Goal: Task Accomplishment & Management: Use online tool/utility

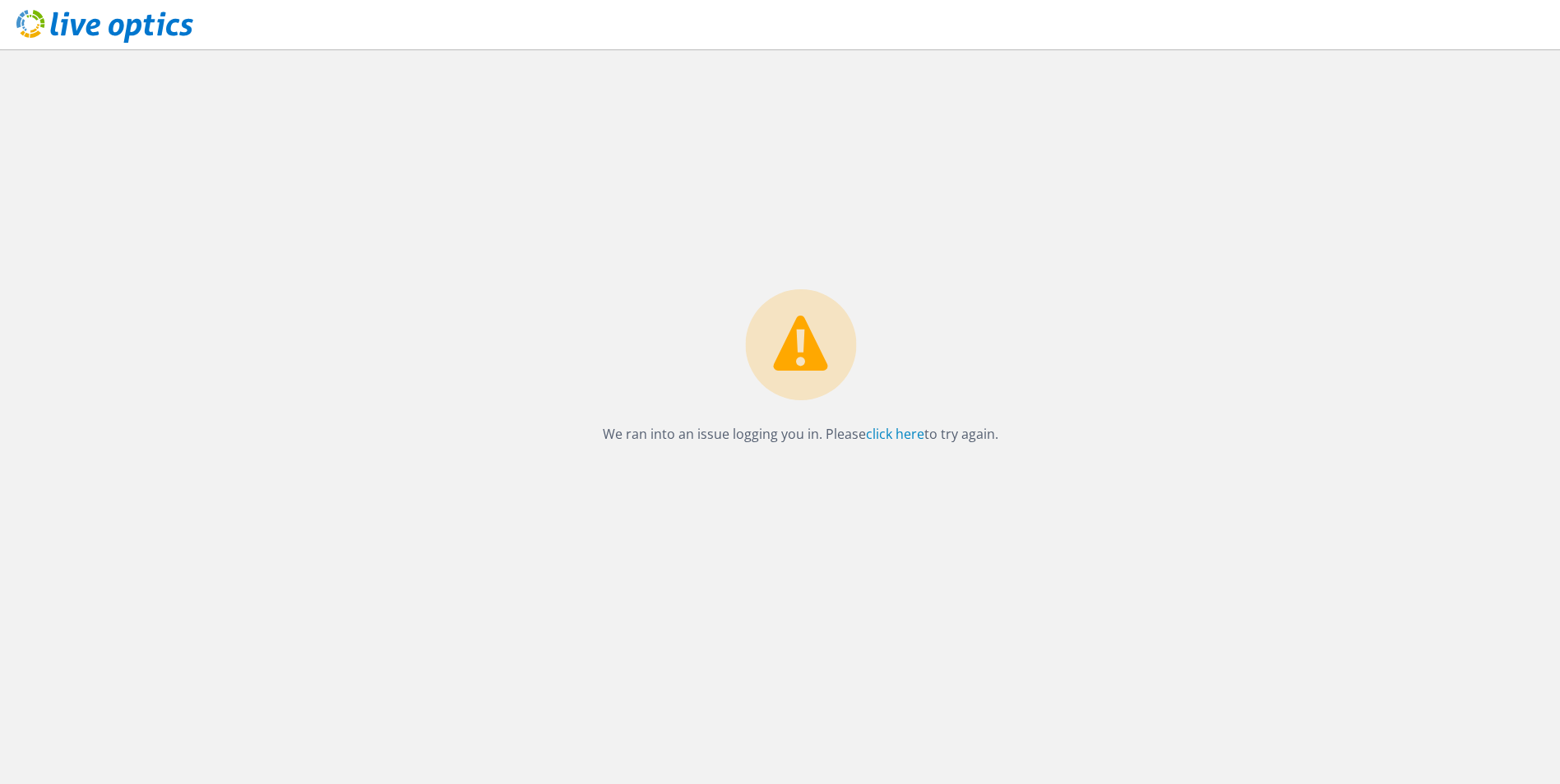
click at [763, 298] on div "We ran into an issue logging you in. Please click here to try again." at bounding box center [800, 416] width 1519 height 735
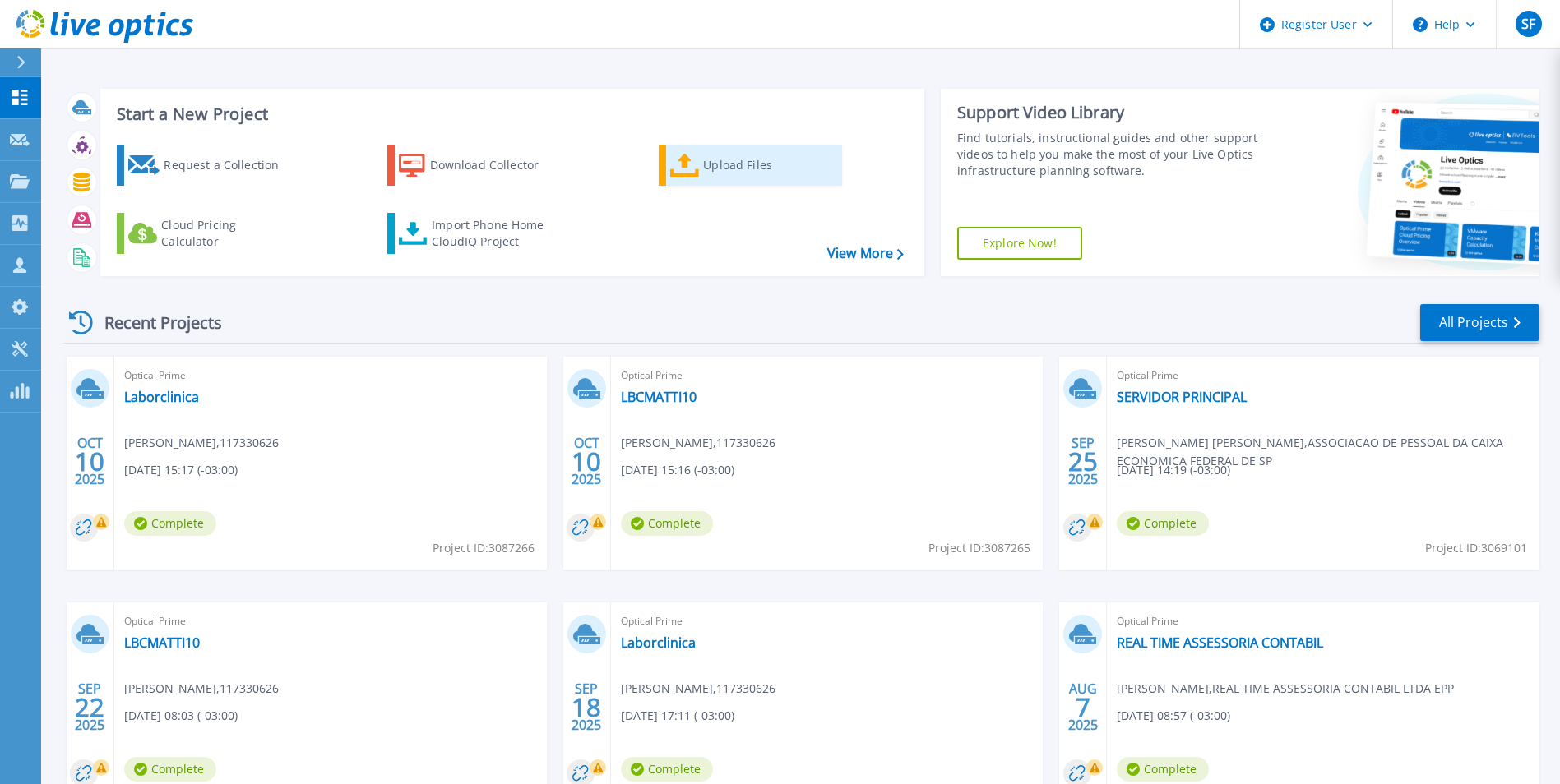
click at [763, 172] on div "Upload Files" at bounding box center [769, 165] width 132 height 33
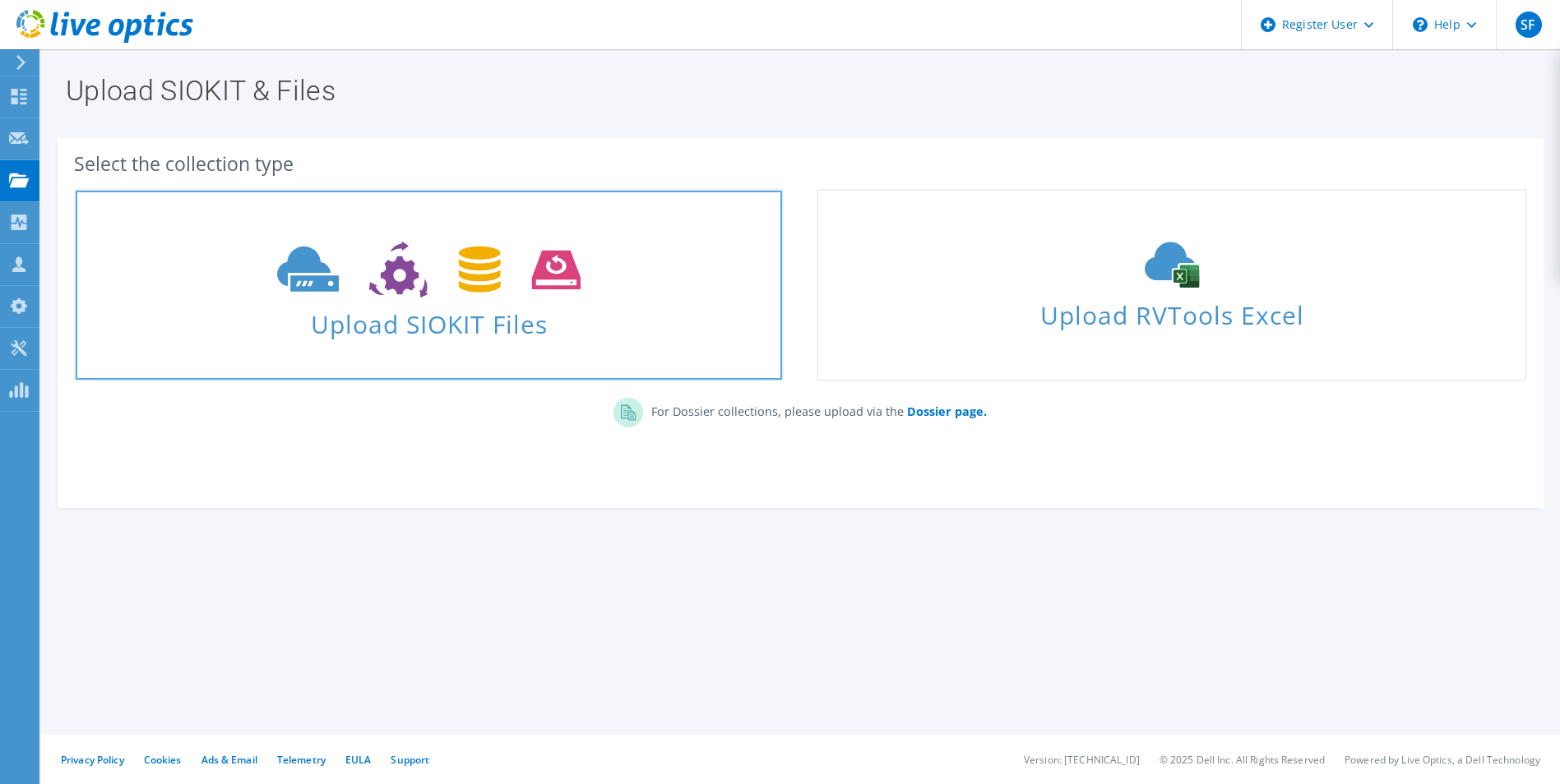
click at [576, 330] on span "Upload SIOKIT Files" at bounding box center [428, 318] width 706 height 35
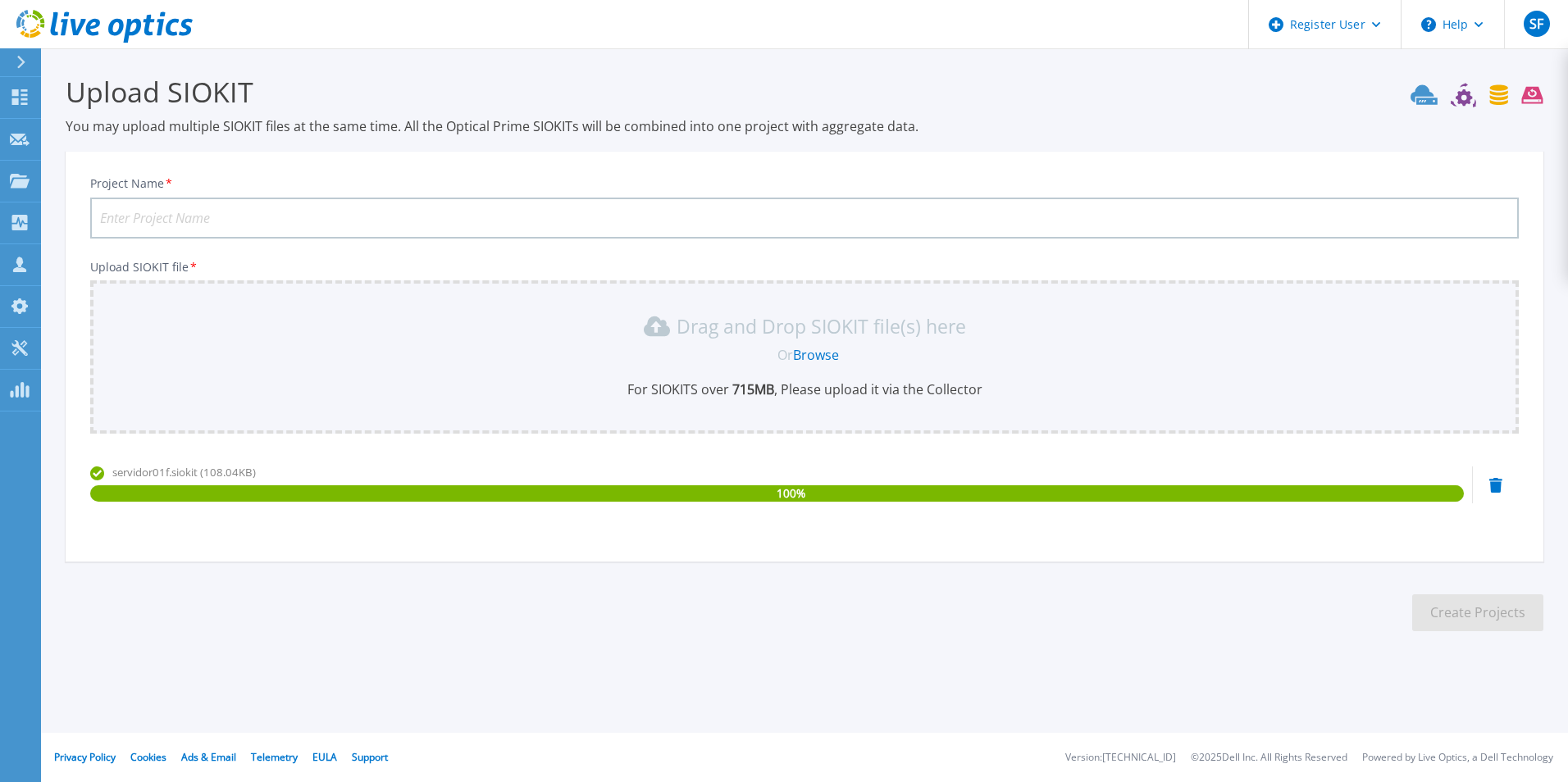
click at [264, 214] on input "Project Name *" at bounding box center [804, 218] width 1428 height 41
type input "HOSS ENG"
click at [1428, 619] on button "Create Projects" at bounding box center [1477, 613] width 131 height 37
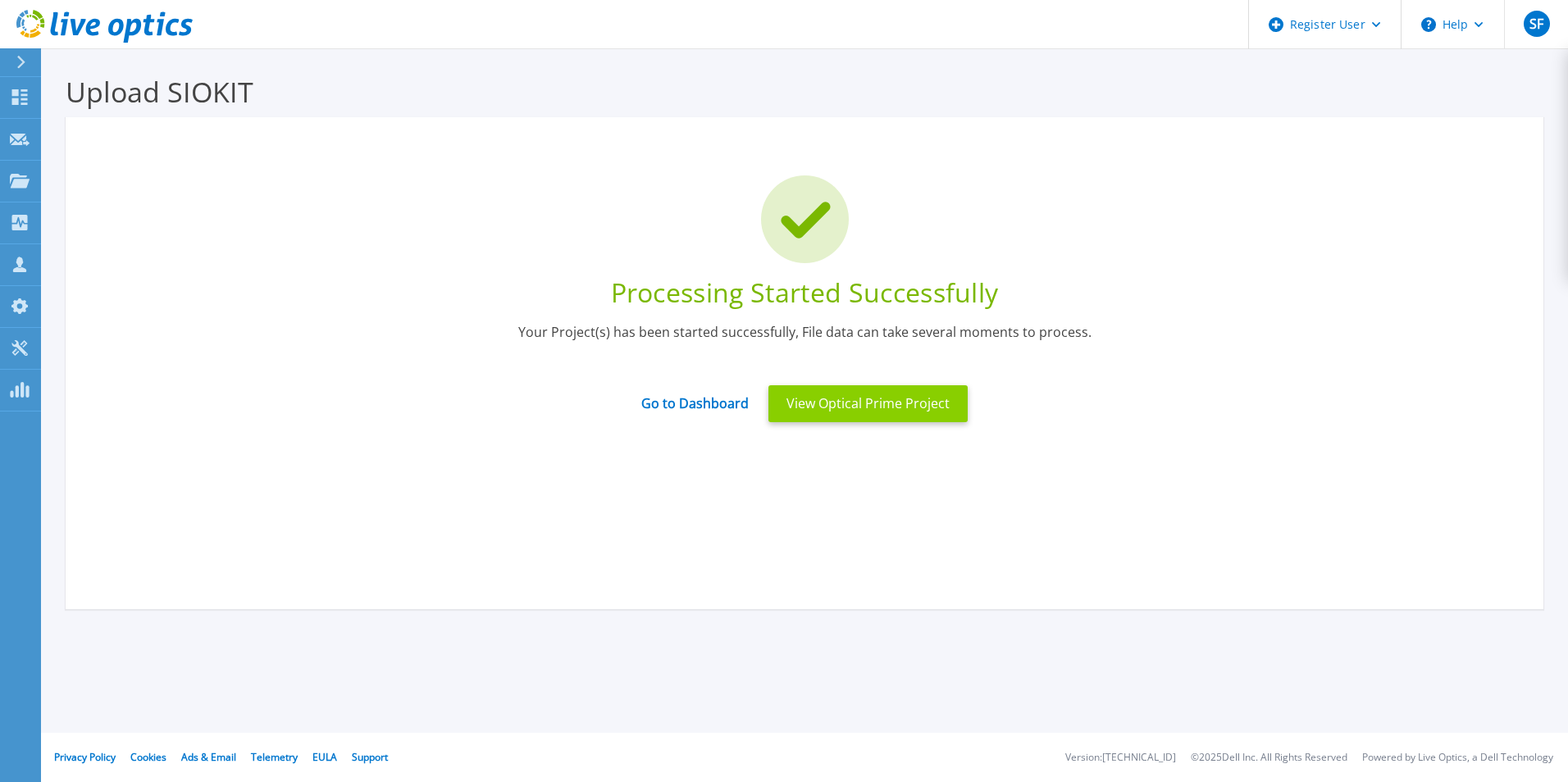
click at [821, 412] on button "View Optical Prime Project" at bounding box center [868, 404] width 199 height 37
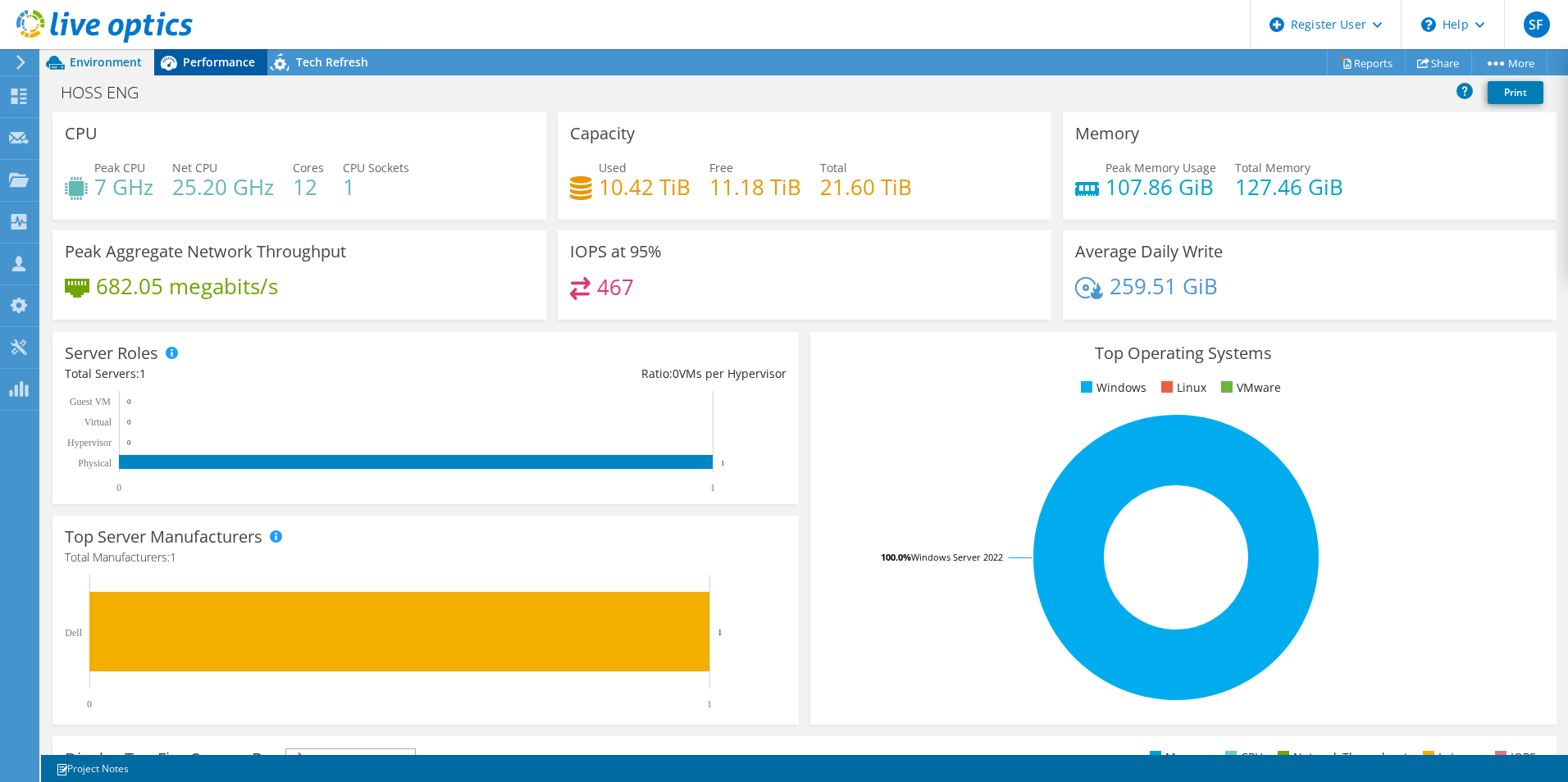
click at [201, 66] on span "Performance" at bounding box center [218, 61] width 72 height 15
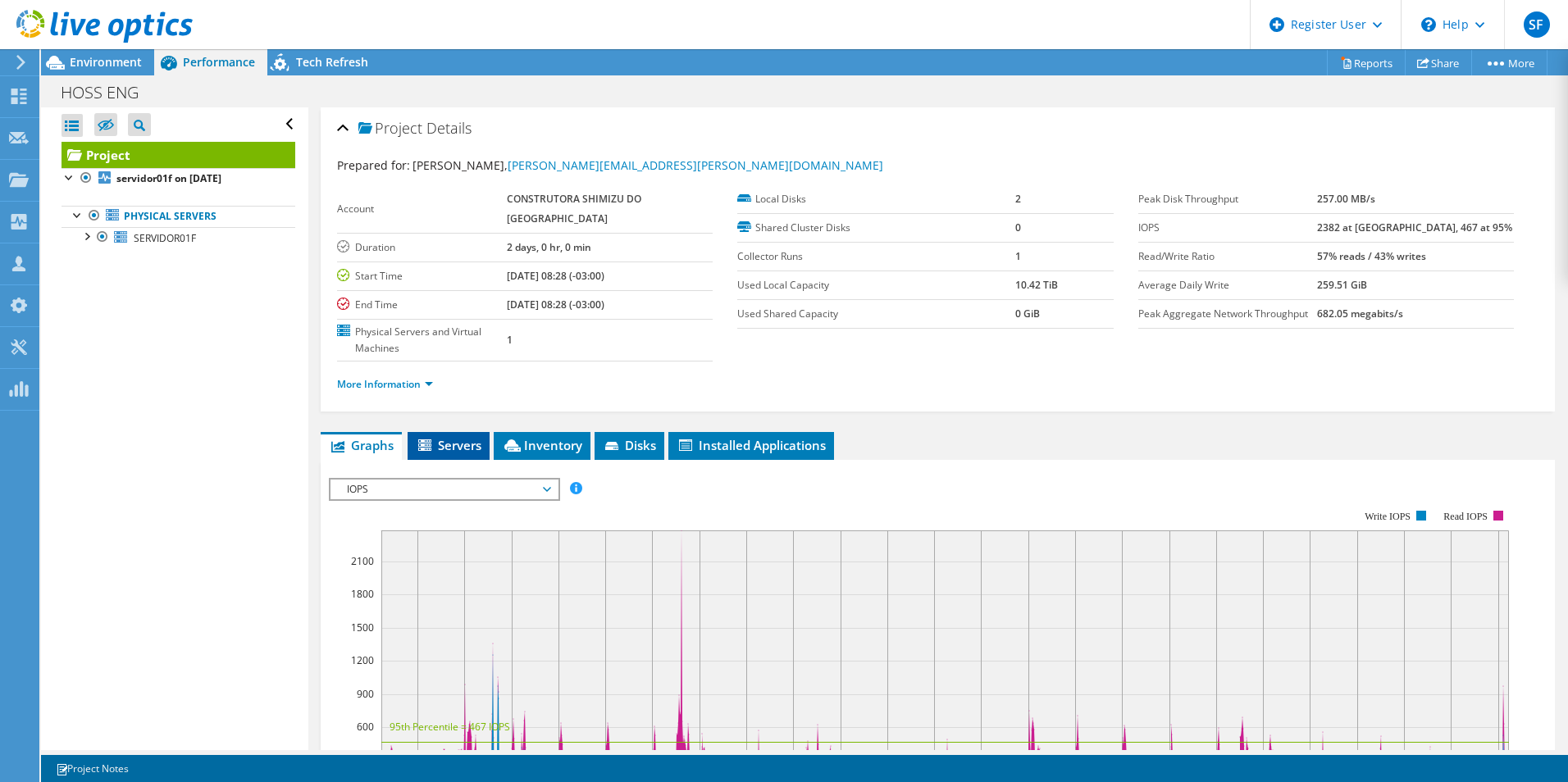
click at [441, 438] on span "Servers" at bounding box center [448, 446] width 65 height 16
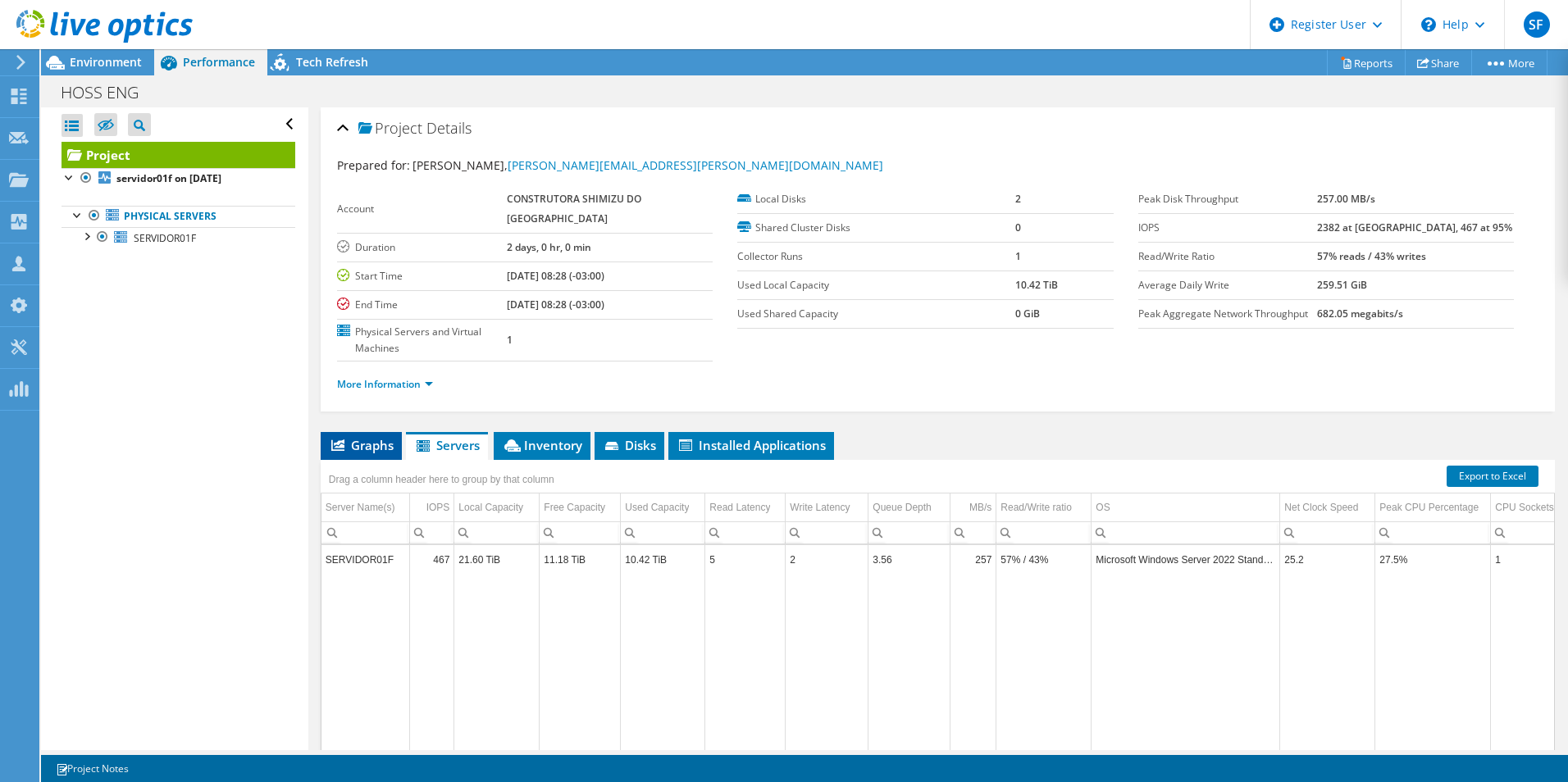
click at [369, 438] on span "Graphs" at bounding box center [361, 446] width 64 height 16
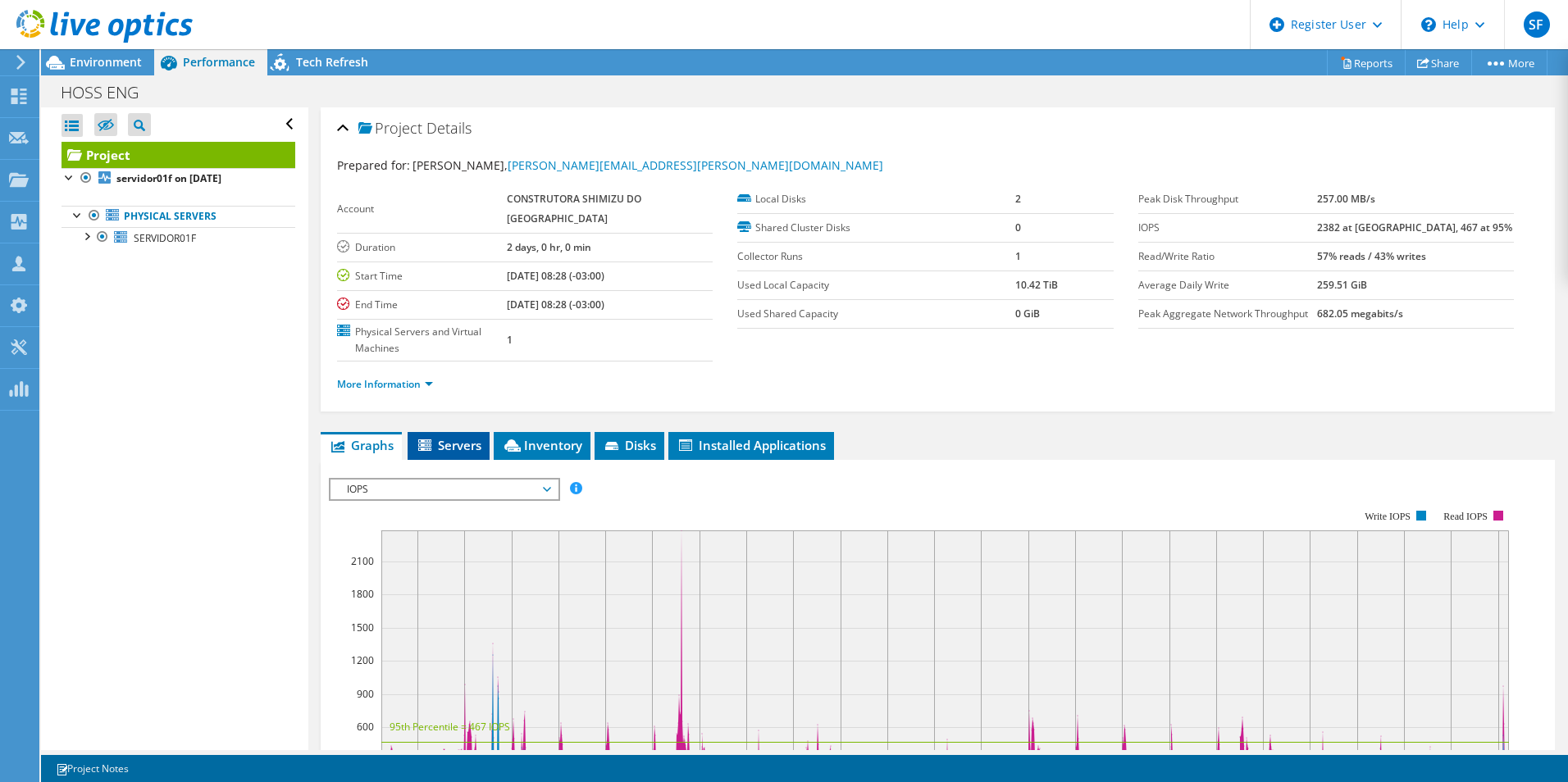
click at [428, 439] on icon at bounding box center [426, 446] width 16 height 14
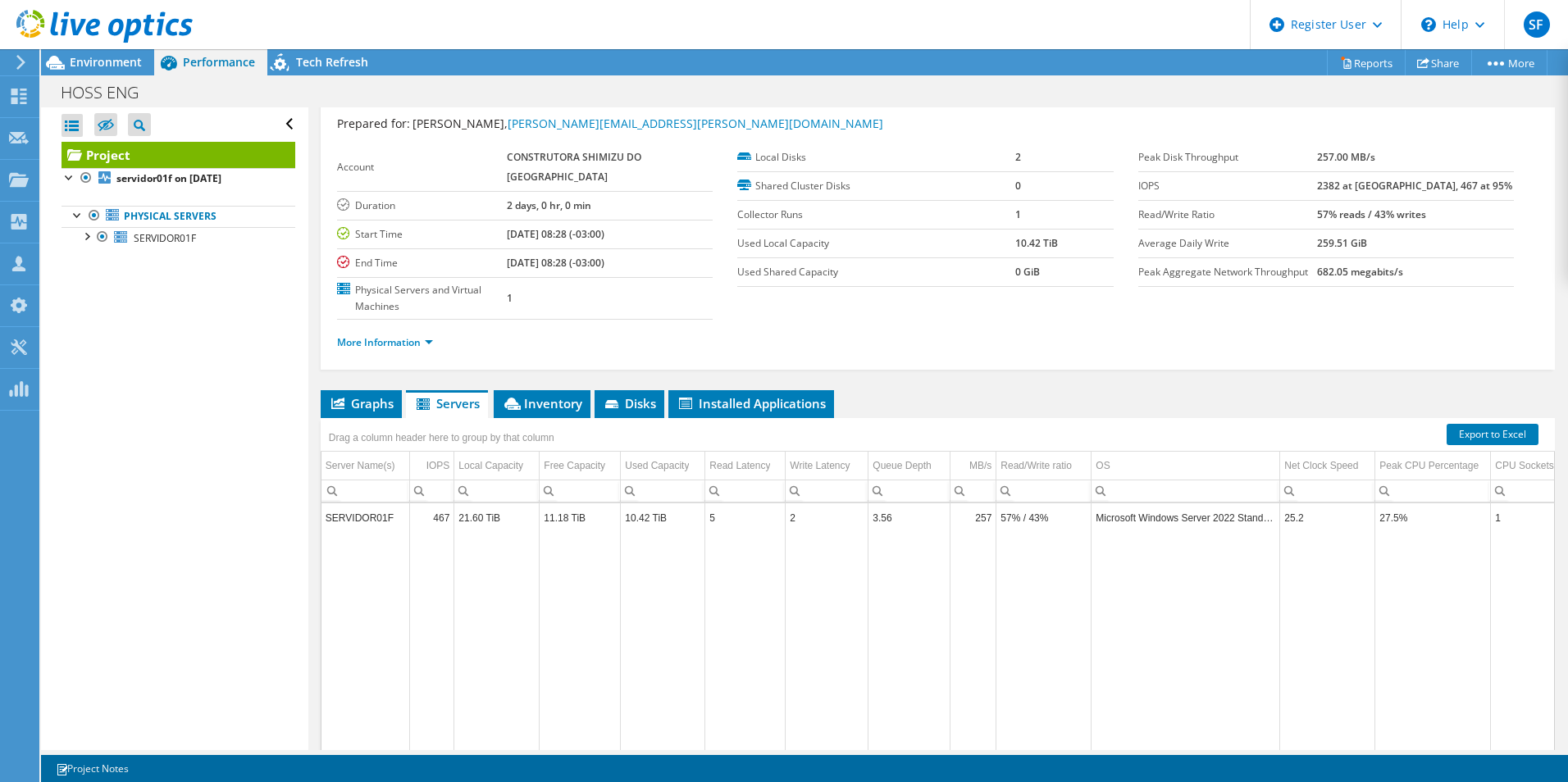
scroll to position [82, 0]
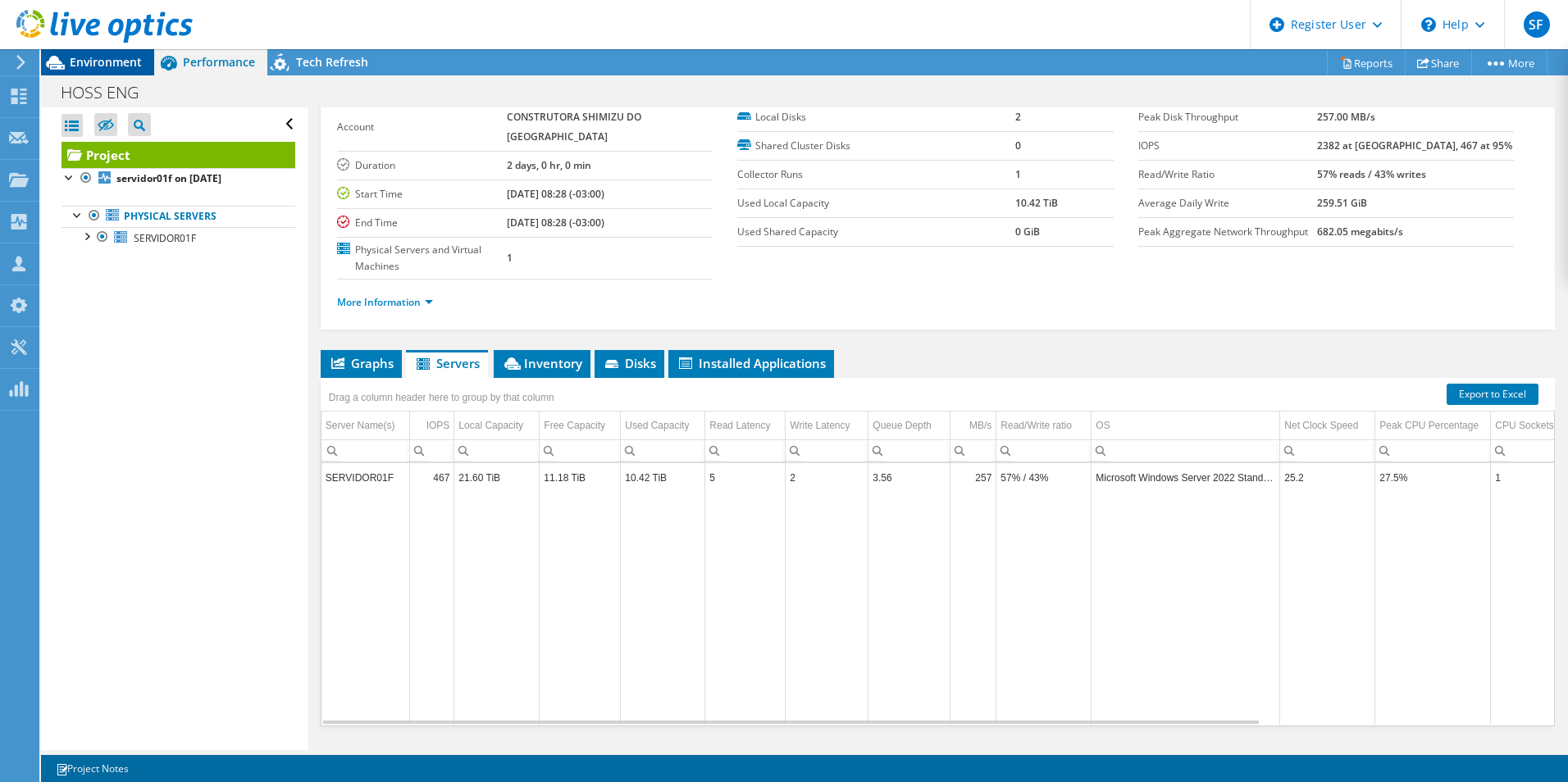
click at [118, 64] on span "Environment" at bounding box center [106, 61] width 72 height 15
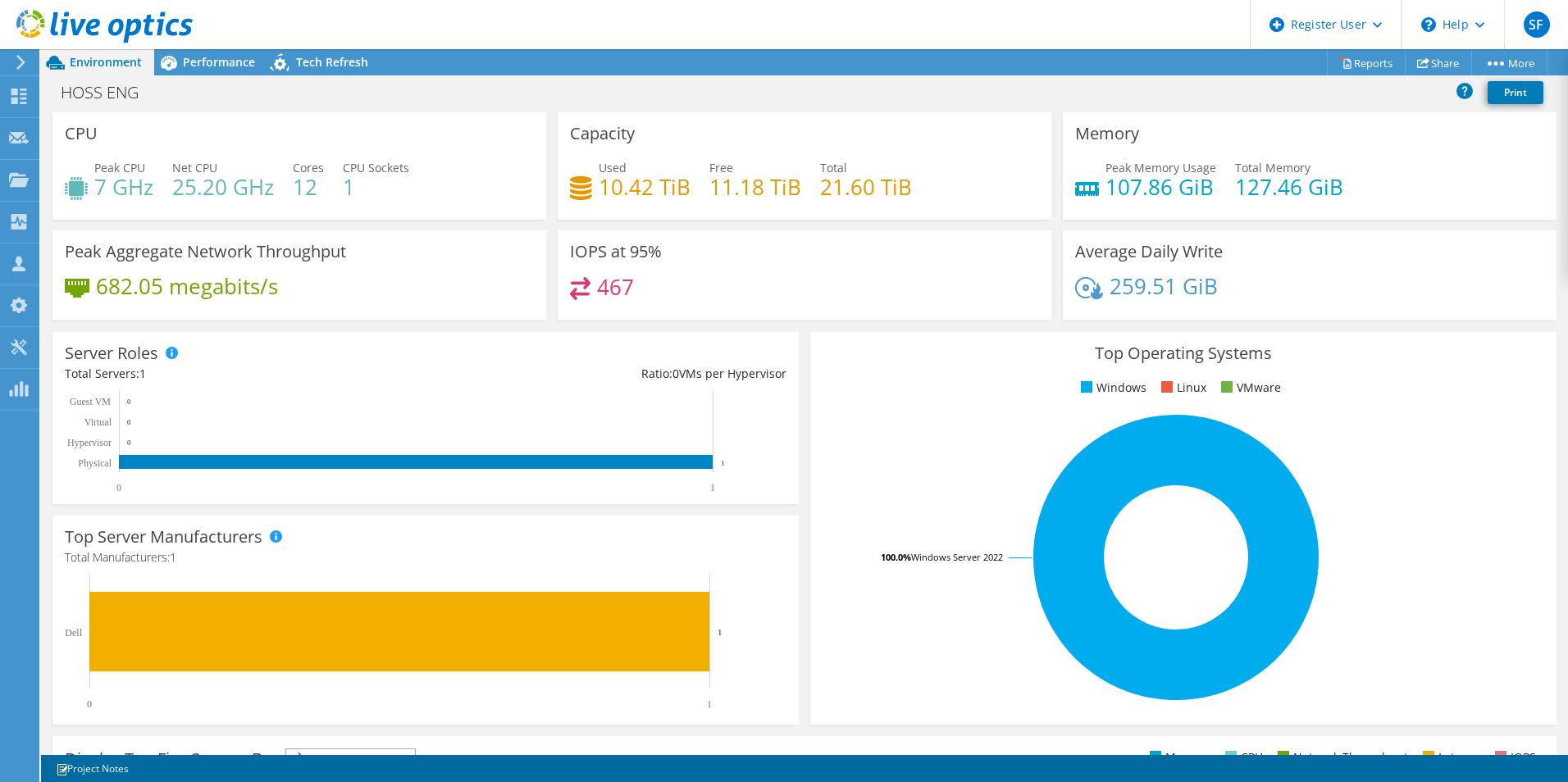
drag, startPoint x: 627, startPoint y: 292, endPoint x: 589, endPoint y: 297, distance: 38.3
click at [589, 297] on div "467" at bounding box center [804, 294] width 469 height 35
drag, startPoint x: 282, startPoint y: 292, endPoint x: 97, endPoint y: 295, distance: 185.0
click at [97, 295] on div "682.05 megabits/s" at bounding box center [299, 294] width 469 height 34
copy h4 "682.05 megabits/s"
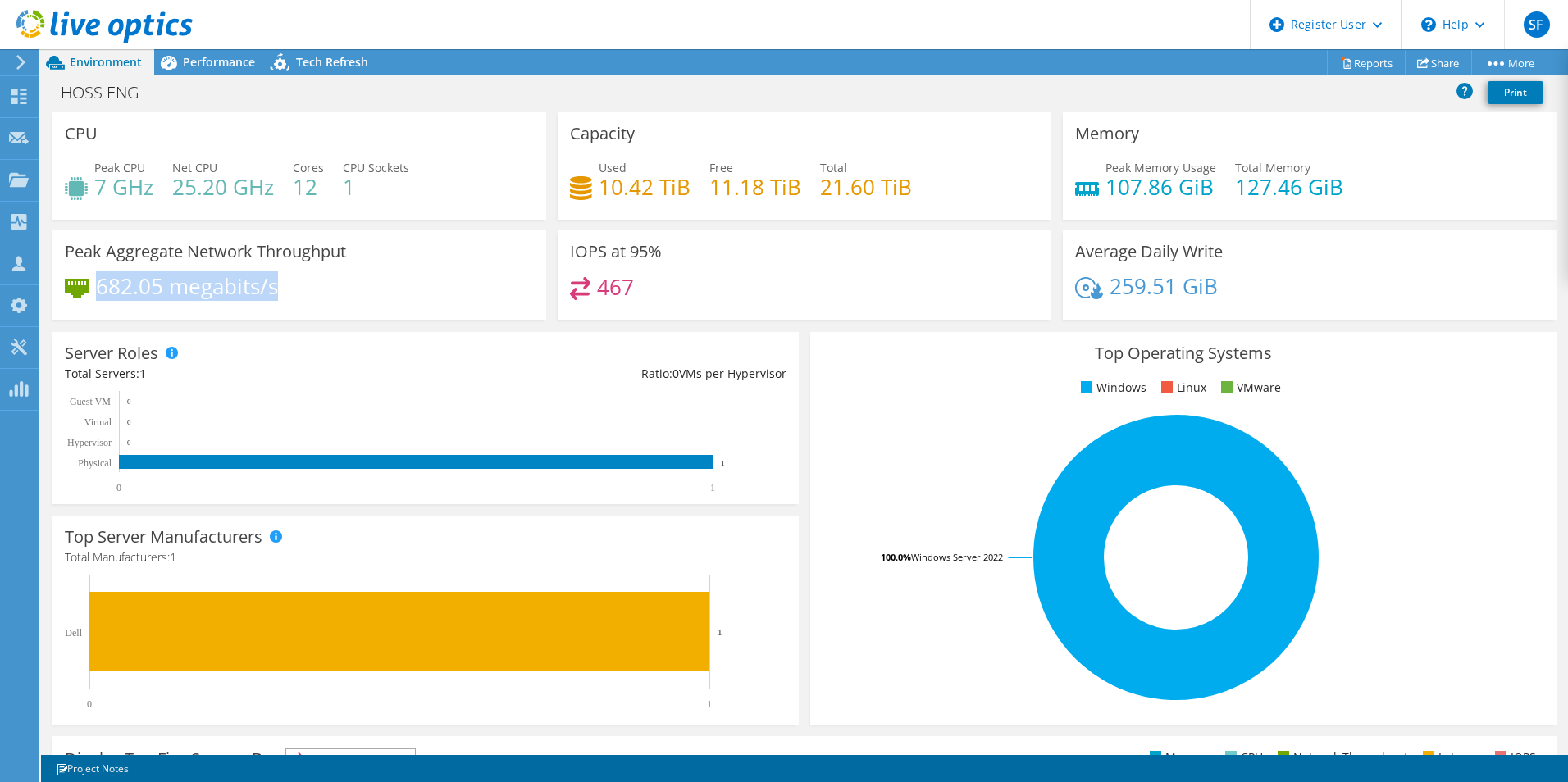
click at [263, 280] on h4 "682.05 megabits/s" at bounding box center [186, 286] width 182 height 18
drag, startPoint x: 277, startPoint y: 295, endPoint x: 94, endPoint y: 290, distance: 183.1
click at [94, 290] on div "682.05 megabits/s" at bounding box center [299, 294] width 469 height 34
copy div "682.05 megabits/s"
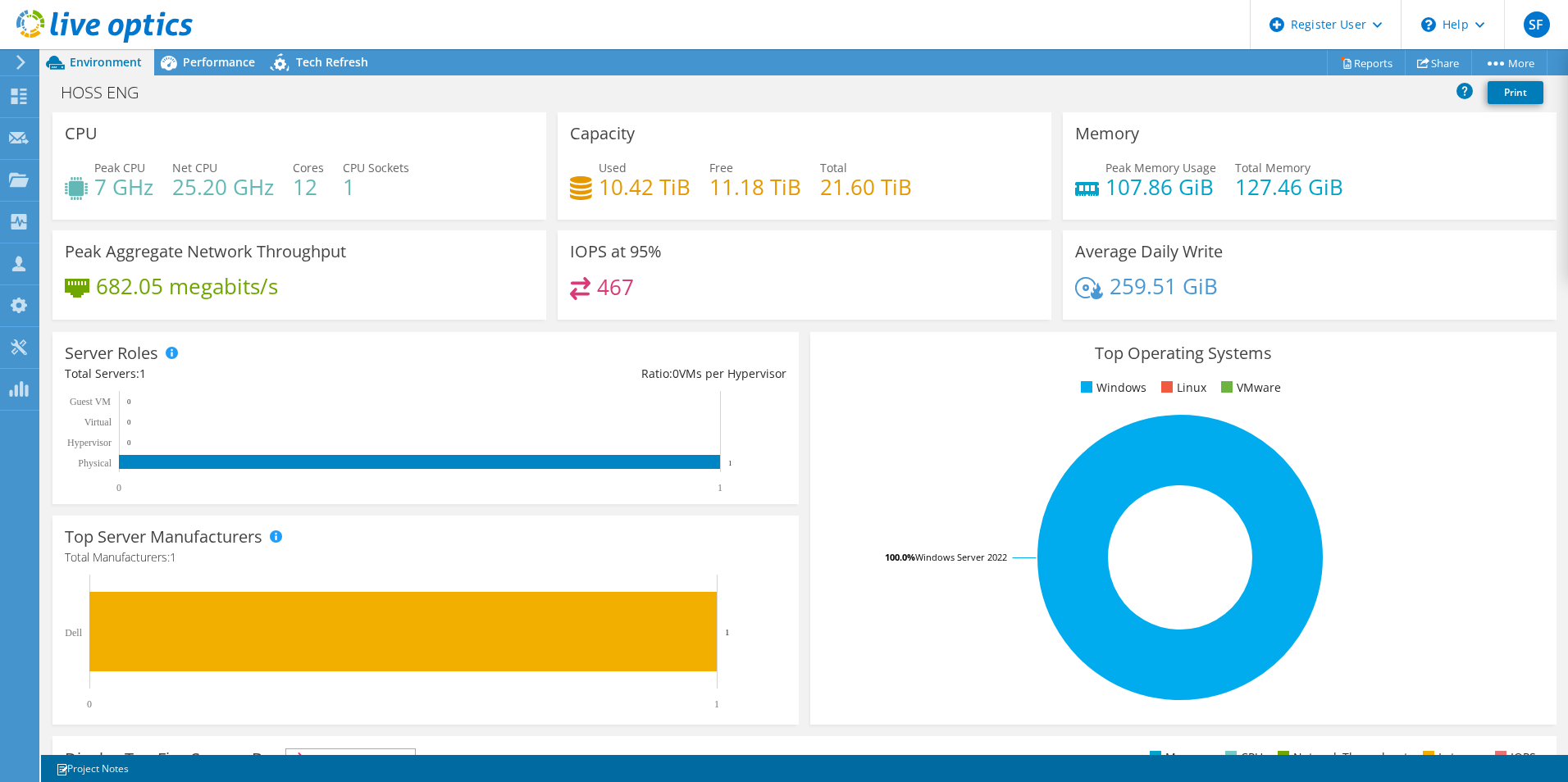
click at [447, 343] on div "Server Roles Physical Servers represent bare metal servers that were targets of…" at bounding box center [426, 418] width 746 height 172
click at [162, 55] on icon at bounding box center [168, 63] width 29 height 29
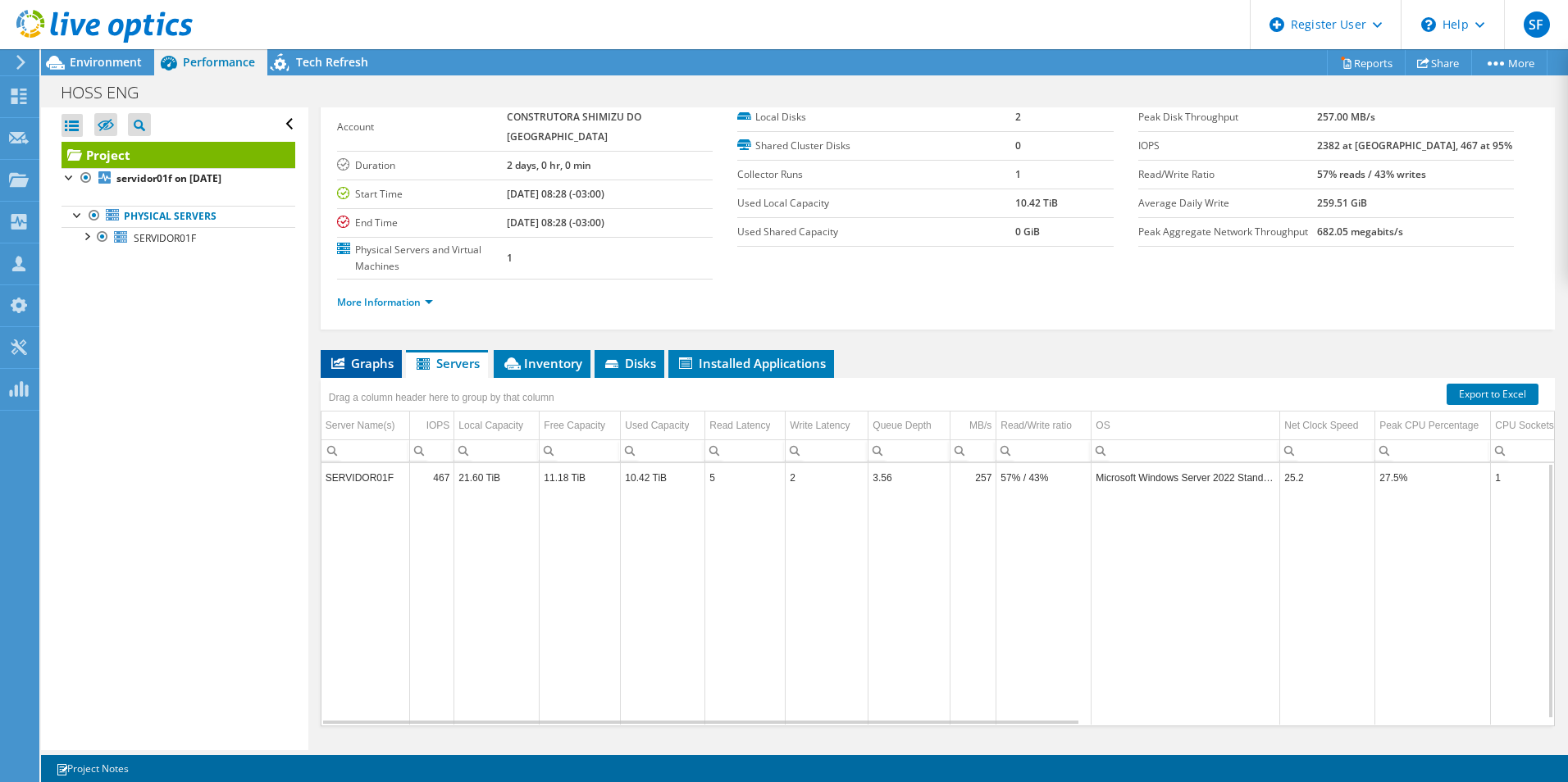
click at [390, 350] on li "Graphs" at bounding box center [360, 363] width 81 height 28
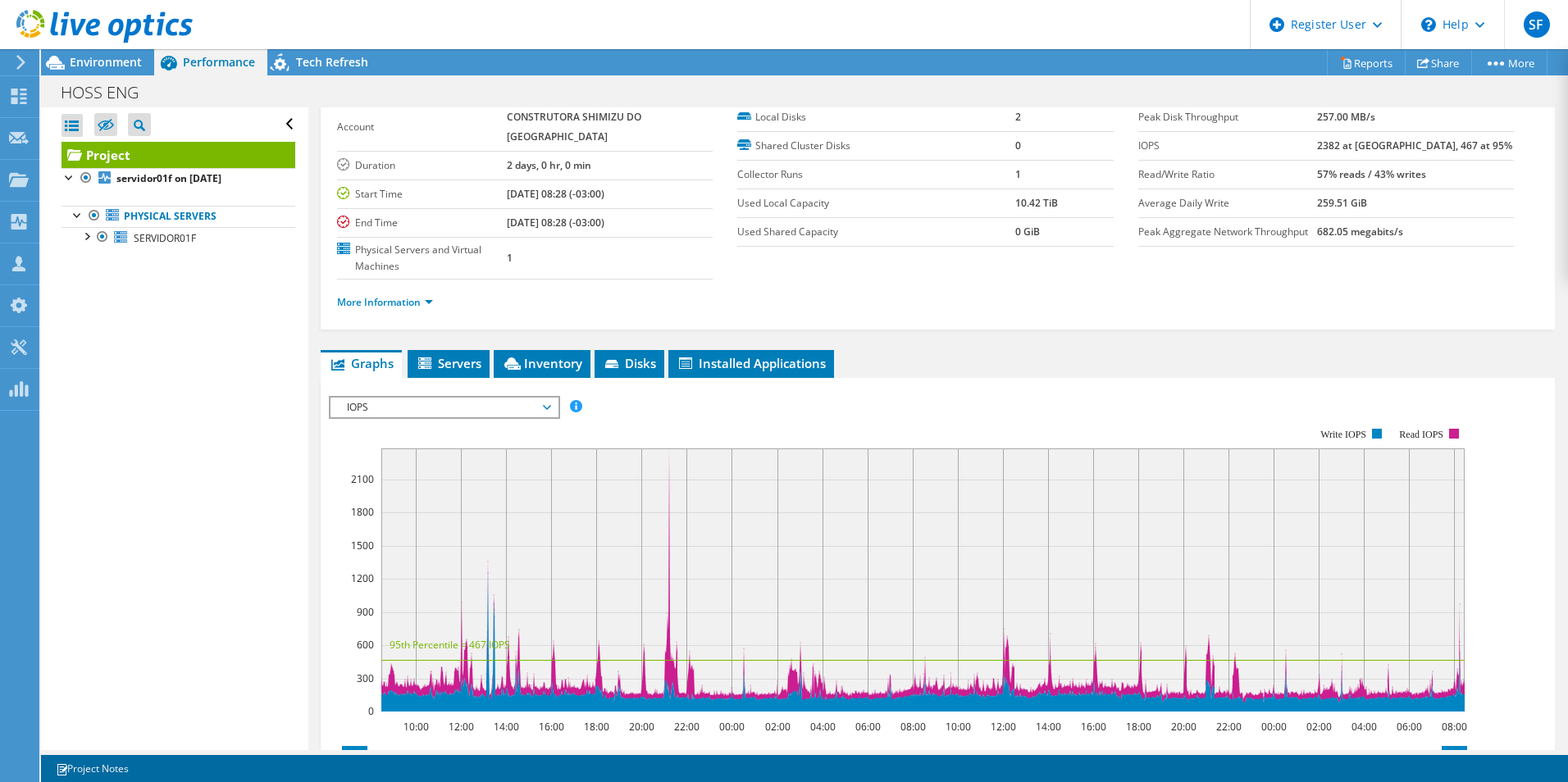
click at [398, 398] on span "IOPS" at bounding box center [445, 408] width 211 height 20
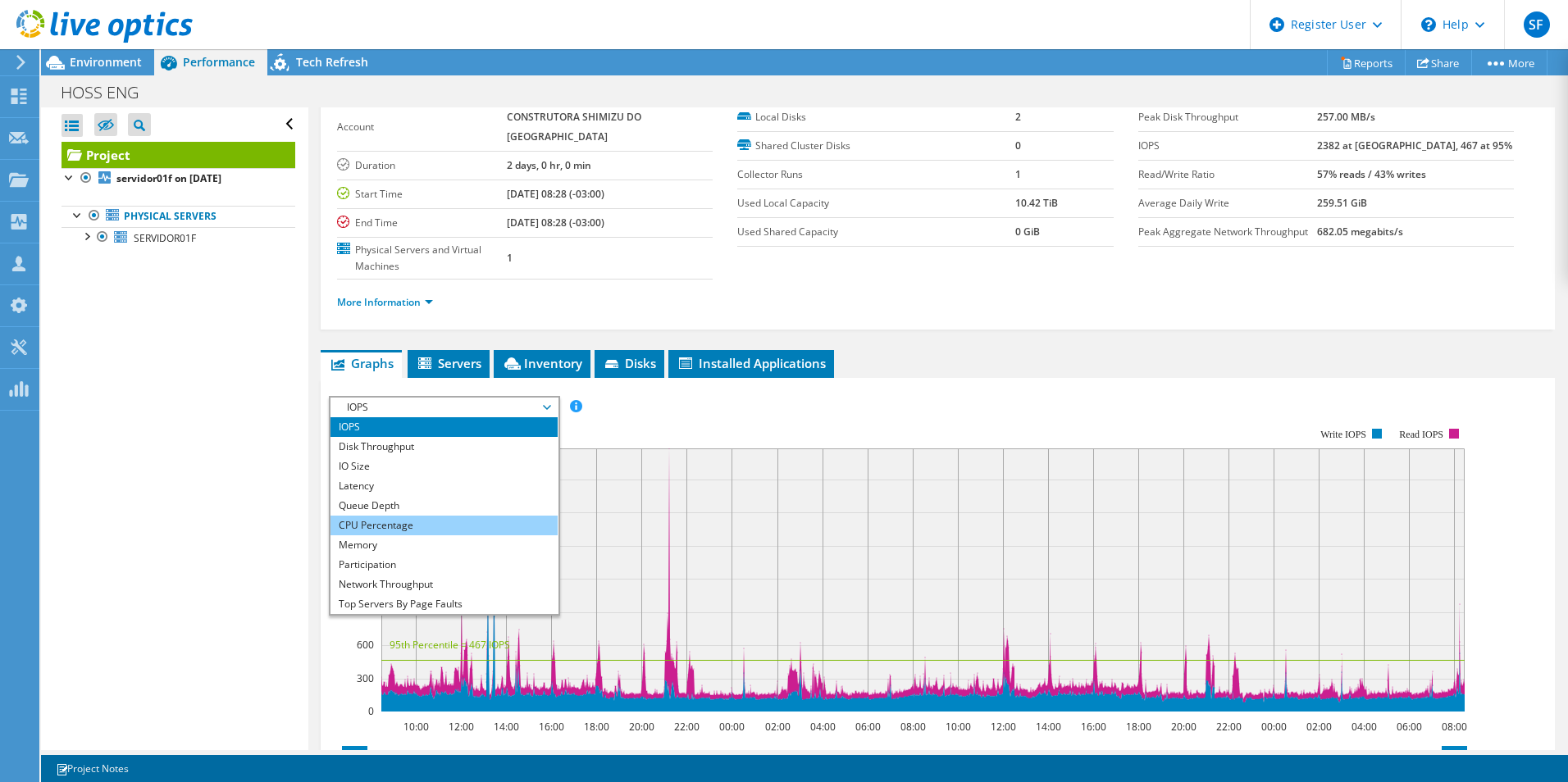
click at [414, 516] on li "CPU Percentage" at bounding box center [444, 526] width 227 height 20
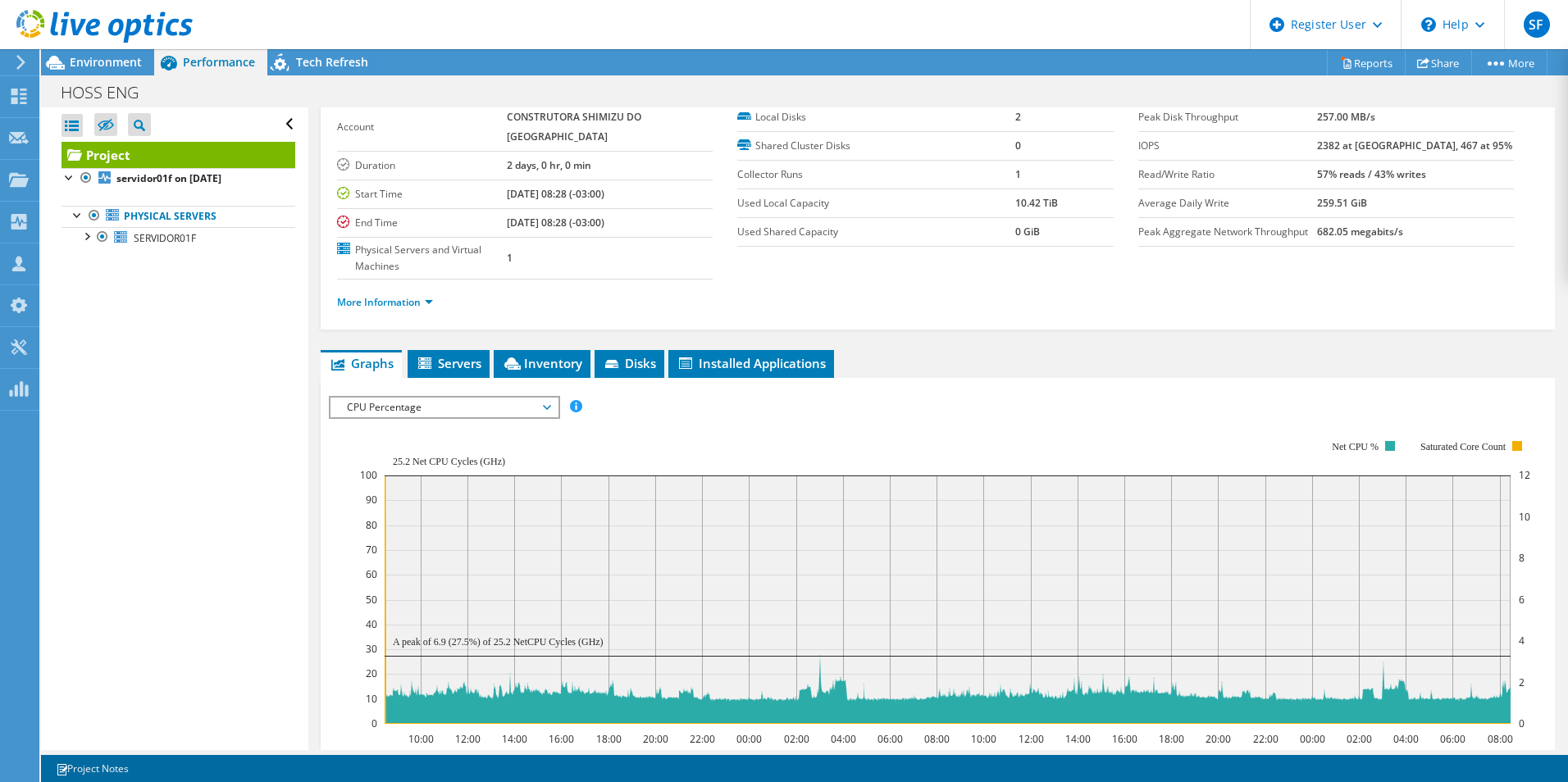
click at [439, 313] on div "Project Details Prepared for: Marcos Goto, marcos.goto@hoss.com.br Account CONS…" at bounding box center [937, 553] width 1259 height 1057
click at [437, 350] on li "Servers" at bounding box center [449, 363] width 82 height 28
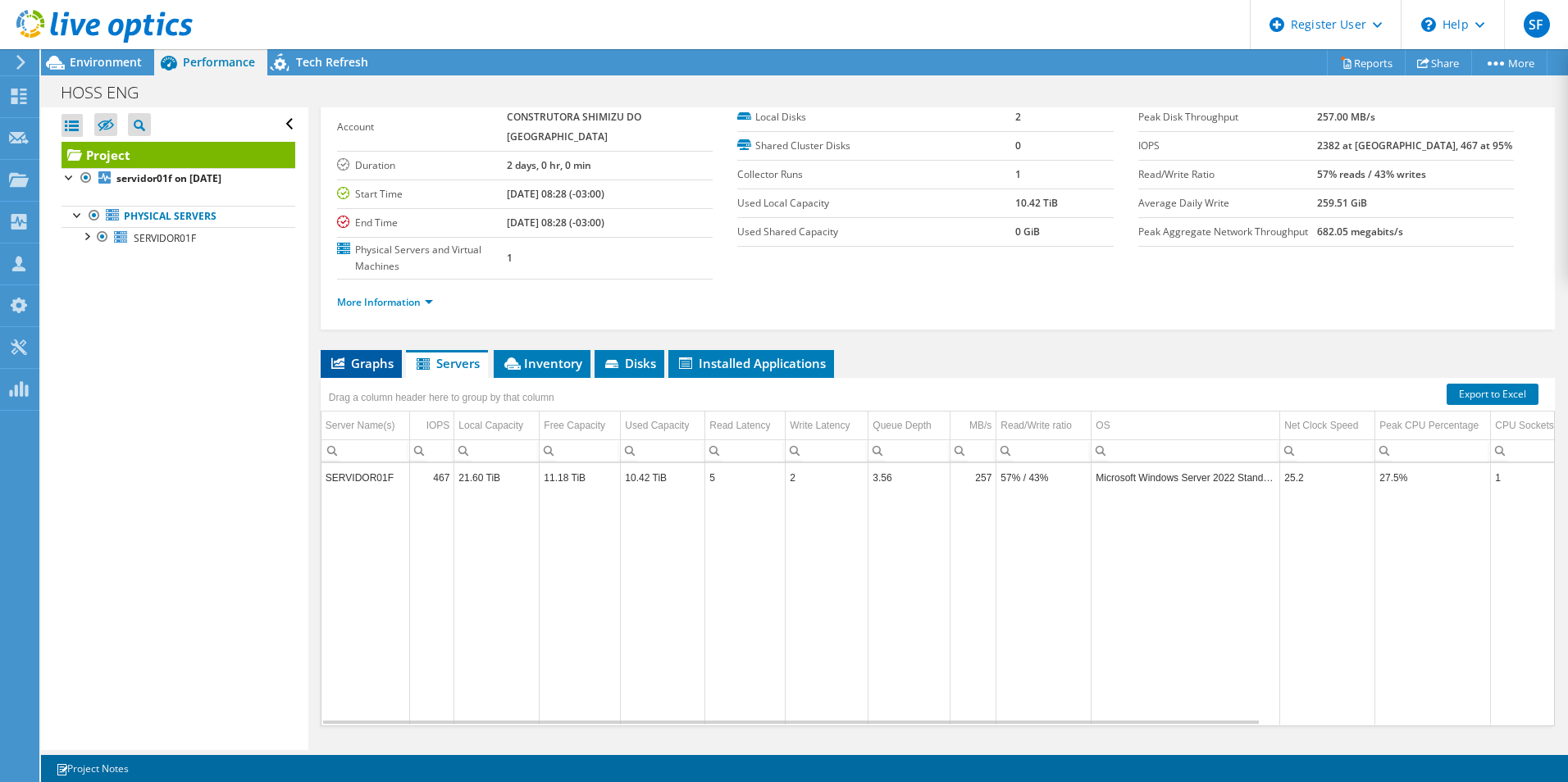
click at [378, 355] on span "Graphs" at bounding box center [361, 363] width 64 height 16
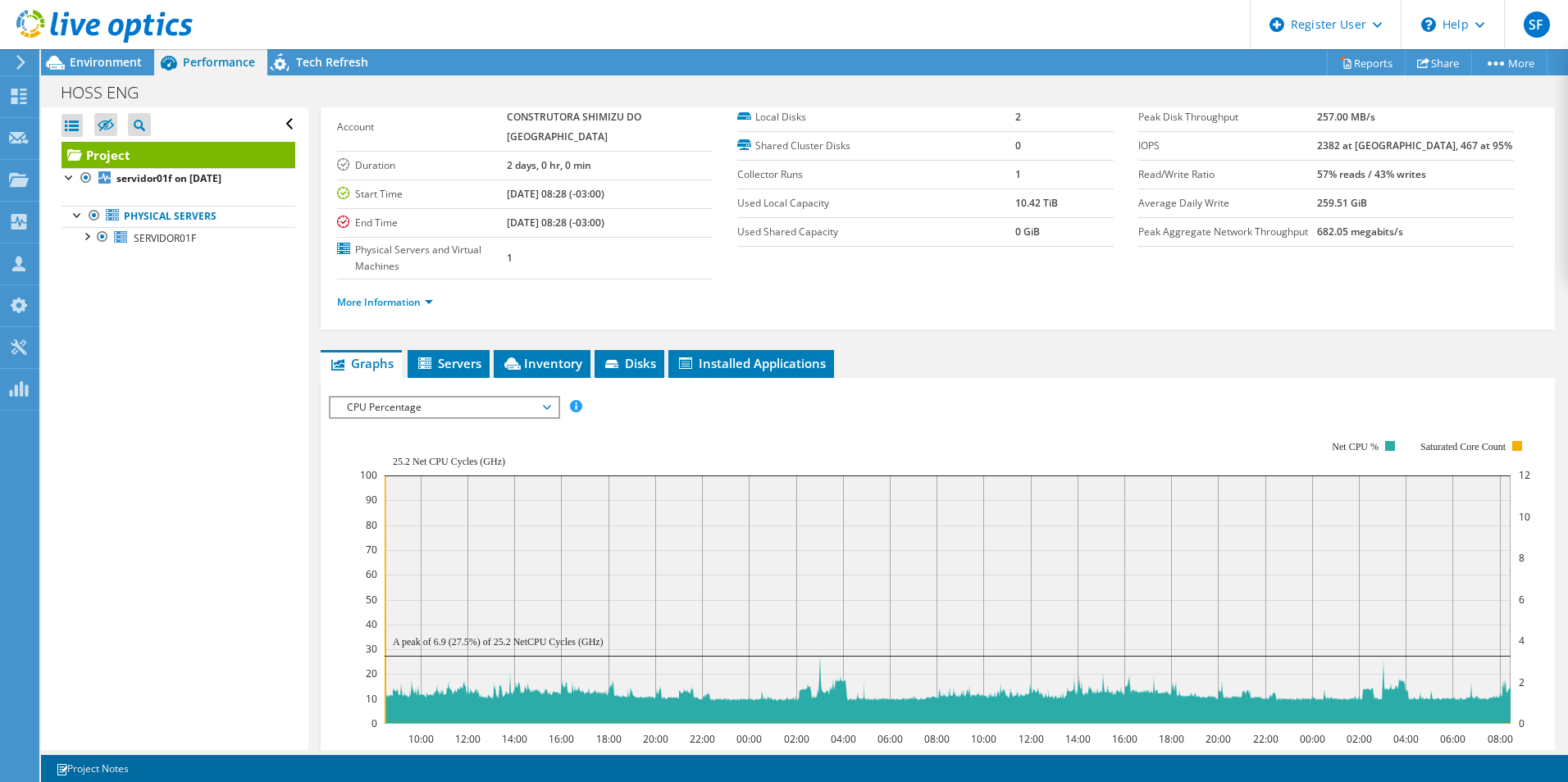
click at [55, 54] on div at bounding box center [96, 27] width 192 height 55
click at [64, 56] on icon at bounding box center [55, 63] width 29 height 29
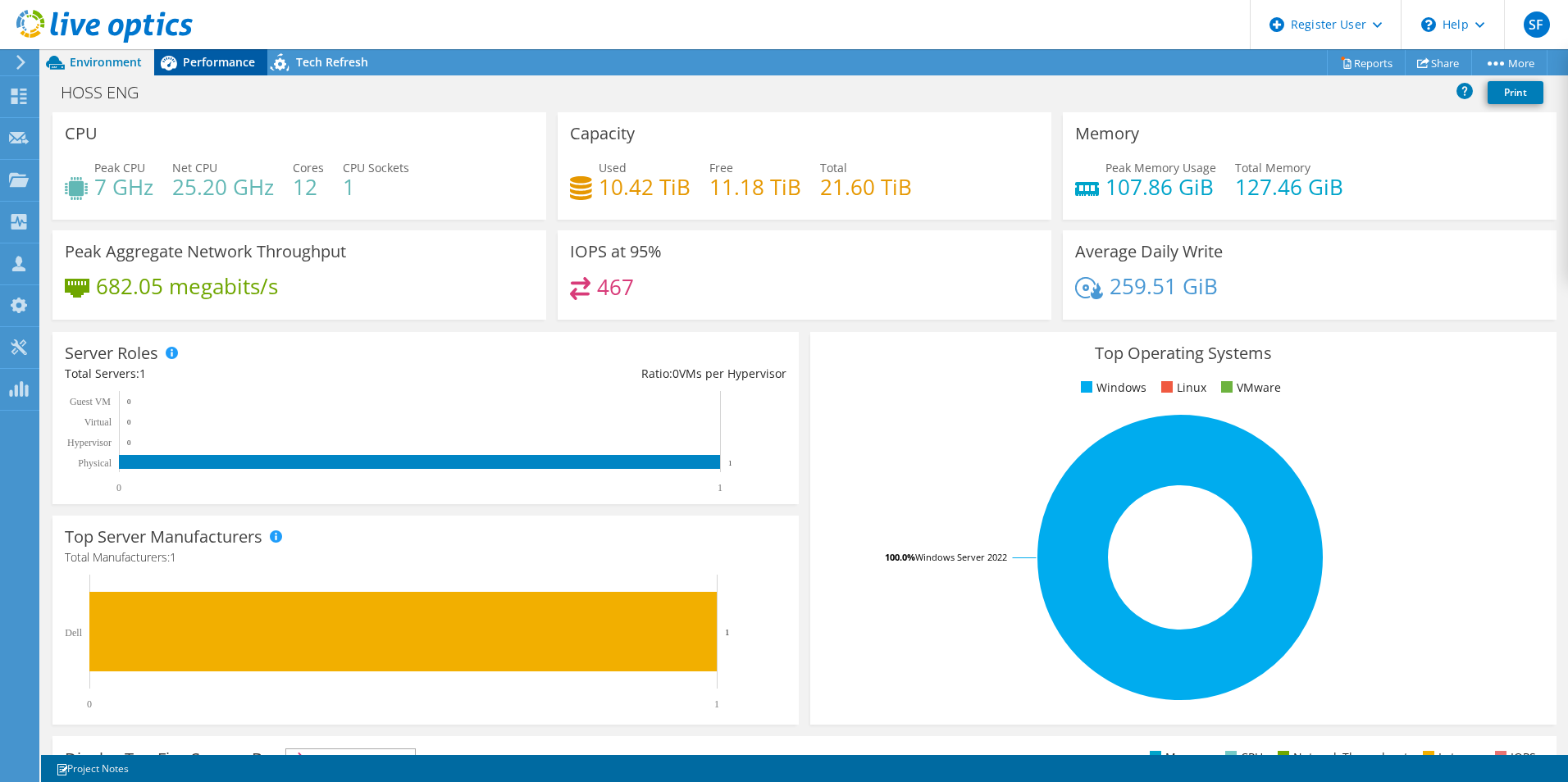
click at [182, 56] on icon at bounding box center [168, 63] width 29 height 29
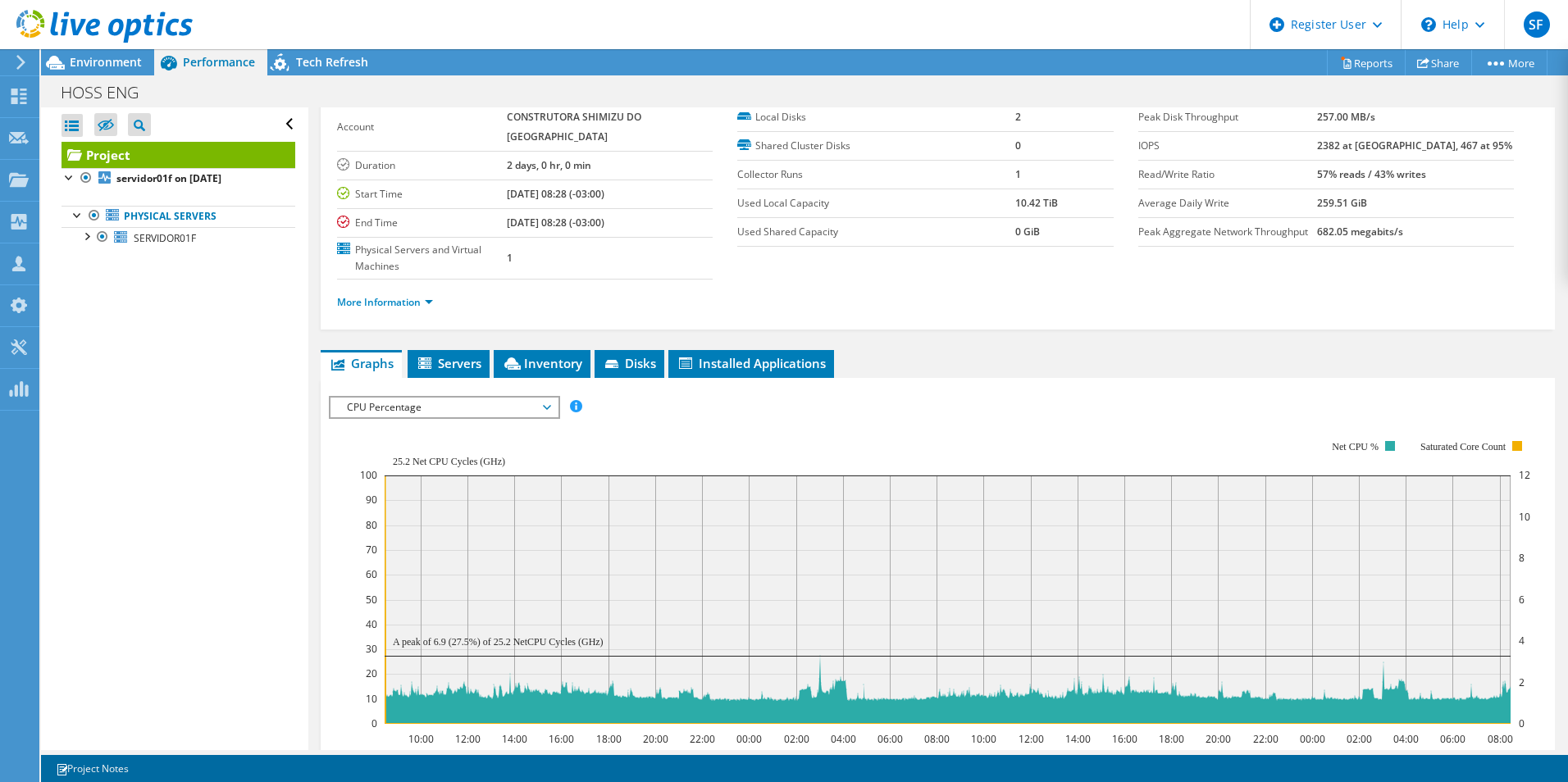
click at [150, 54] on div at bounding box center [96, 27] width 192 height 55
click at [114, 61] on span "Environment" at bounding box center [106, 61] width 72 height 15
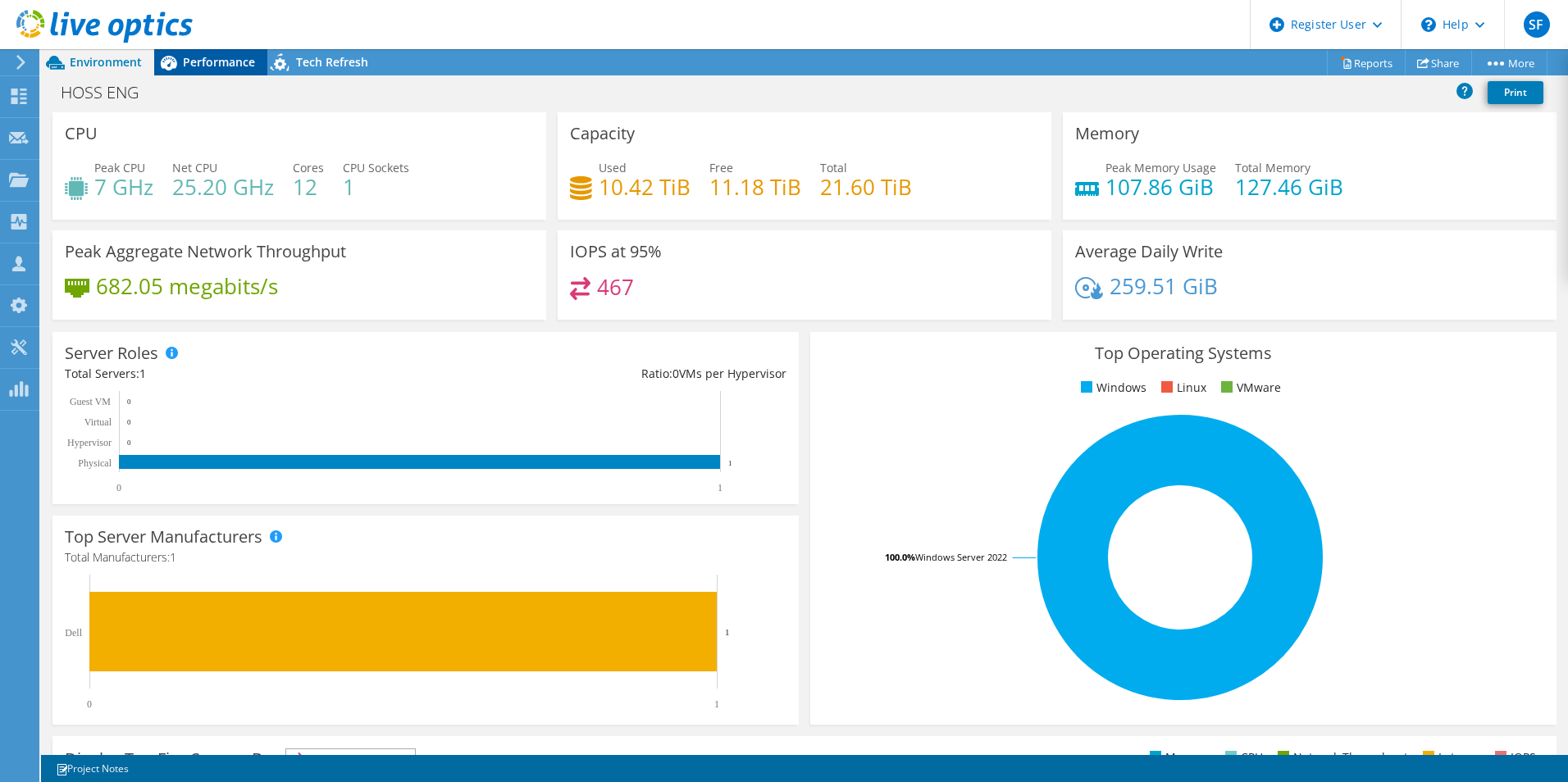
click at [218, 54] on div "Performance" at bounding box center [210, 62] width 113 height 26
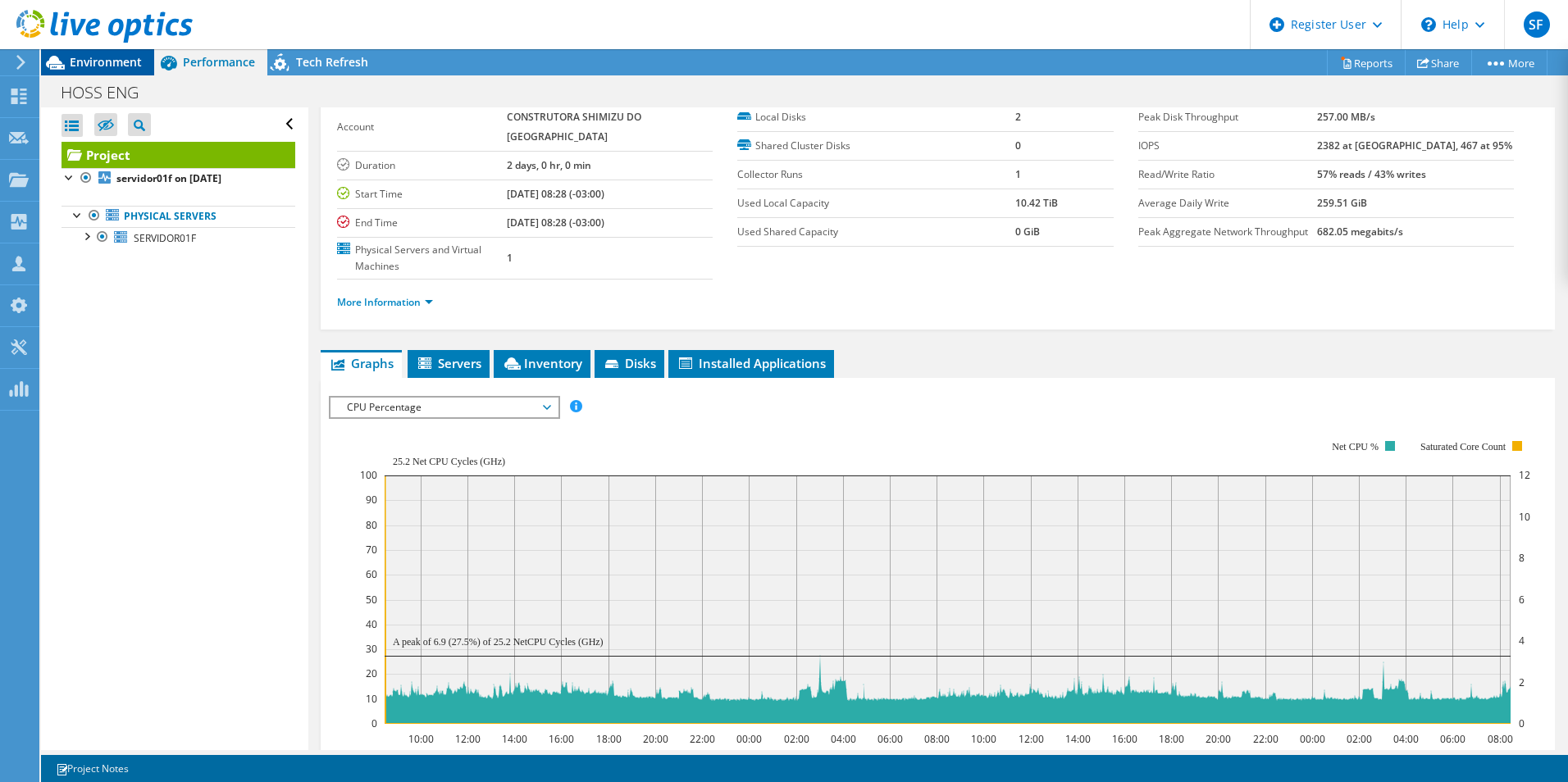
click at [105, 57] on span "Environment" at bounding box center [106, 61] width 72 height 15
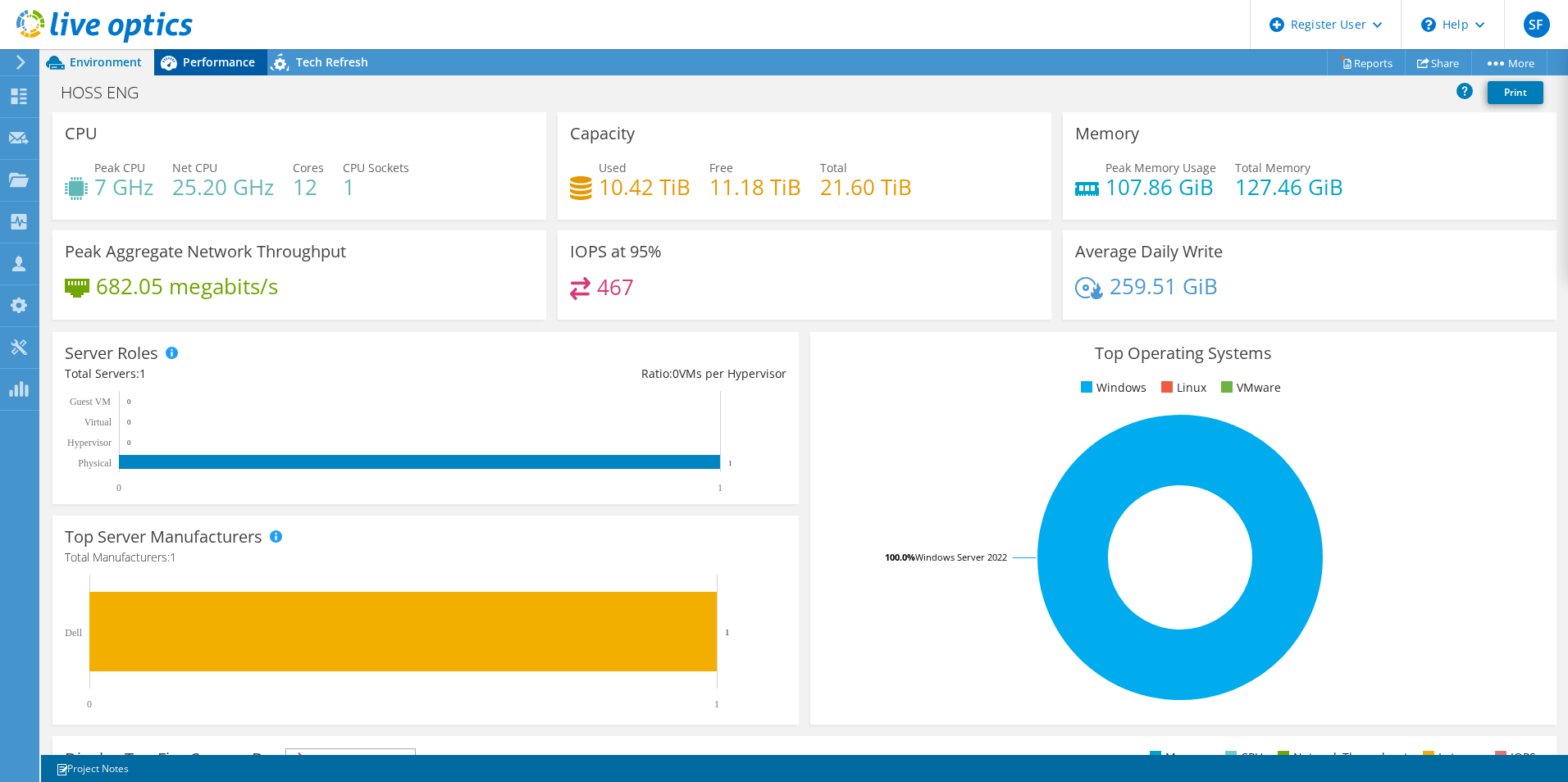
click at [173, 61] on icon at bounding box center [169, 63] width 16 height 14
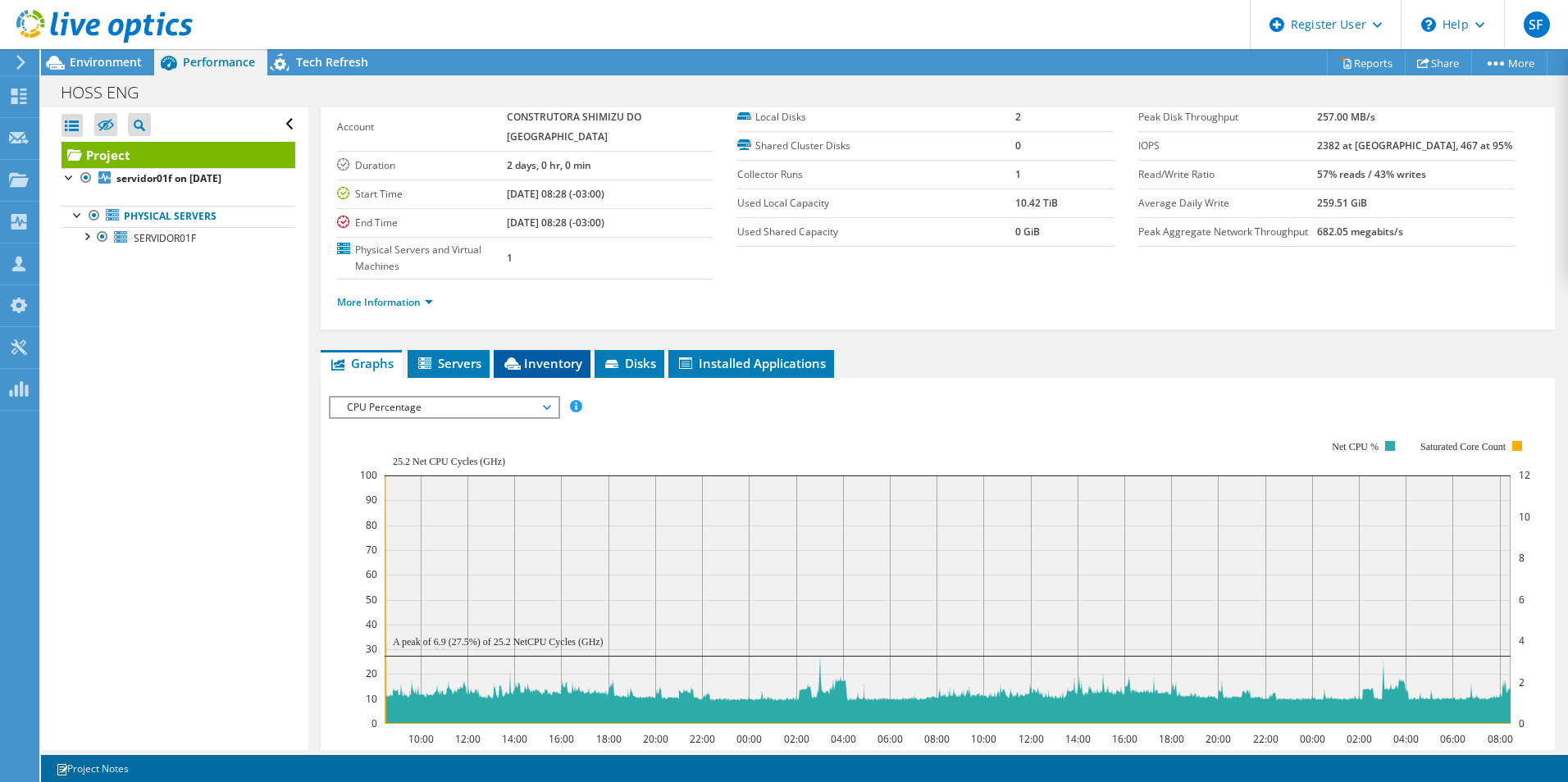
click at [529, 355] on span "Inventory" at bounding box center [542, 363] width 81 height 16
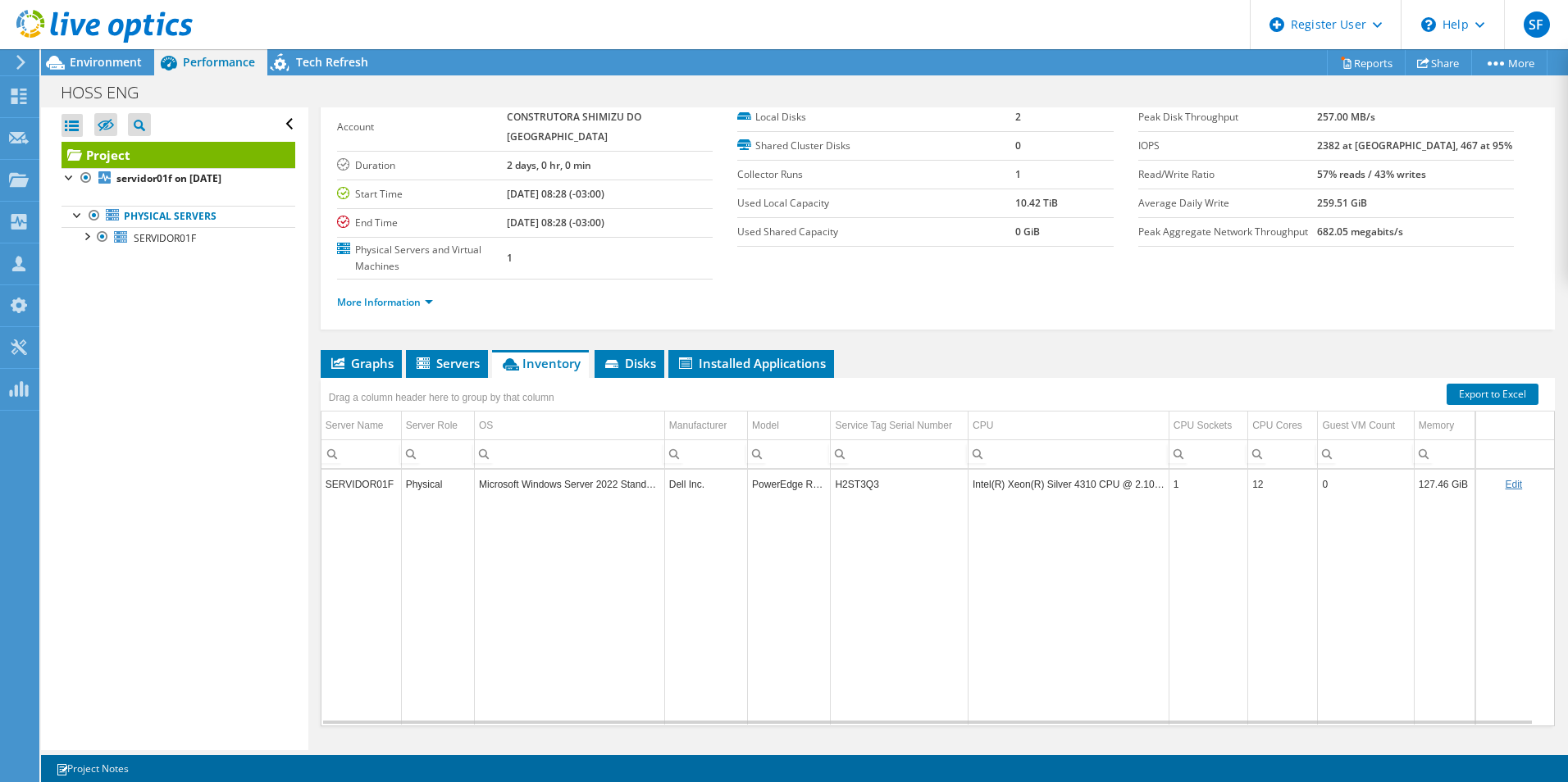
click at [851, 470] on td "H2ST3Q3" at bounding box center [900, 484] width 138 height 29
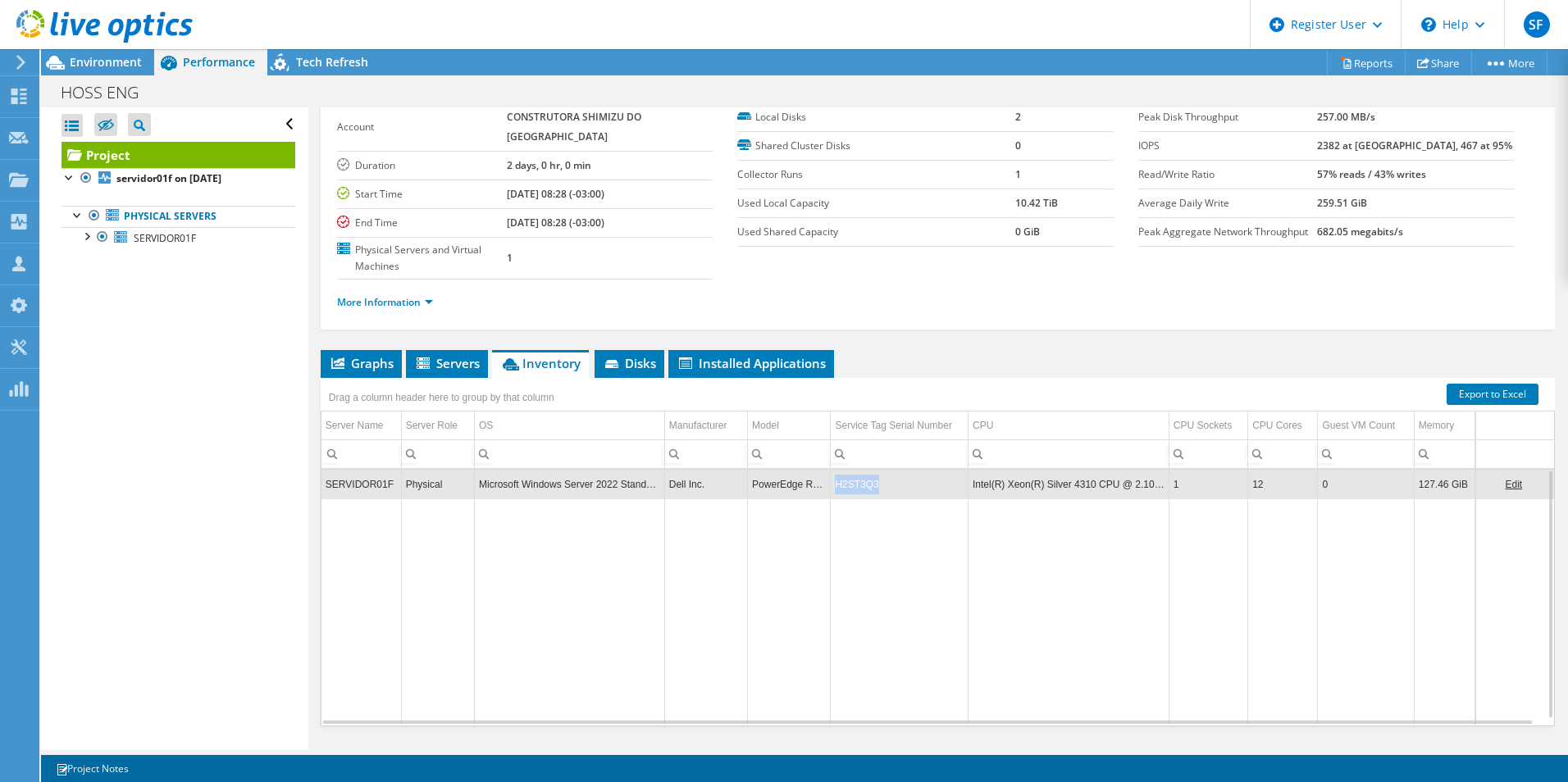
click at [851, 470] on td "H2ST3Q3" at bounding box center [900, 484] width 138 height 29
copy td "H2ST3Q3"
